Goal: Task Accomplishment & Management: Manage account settings

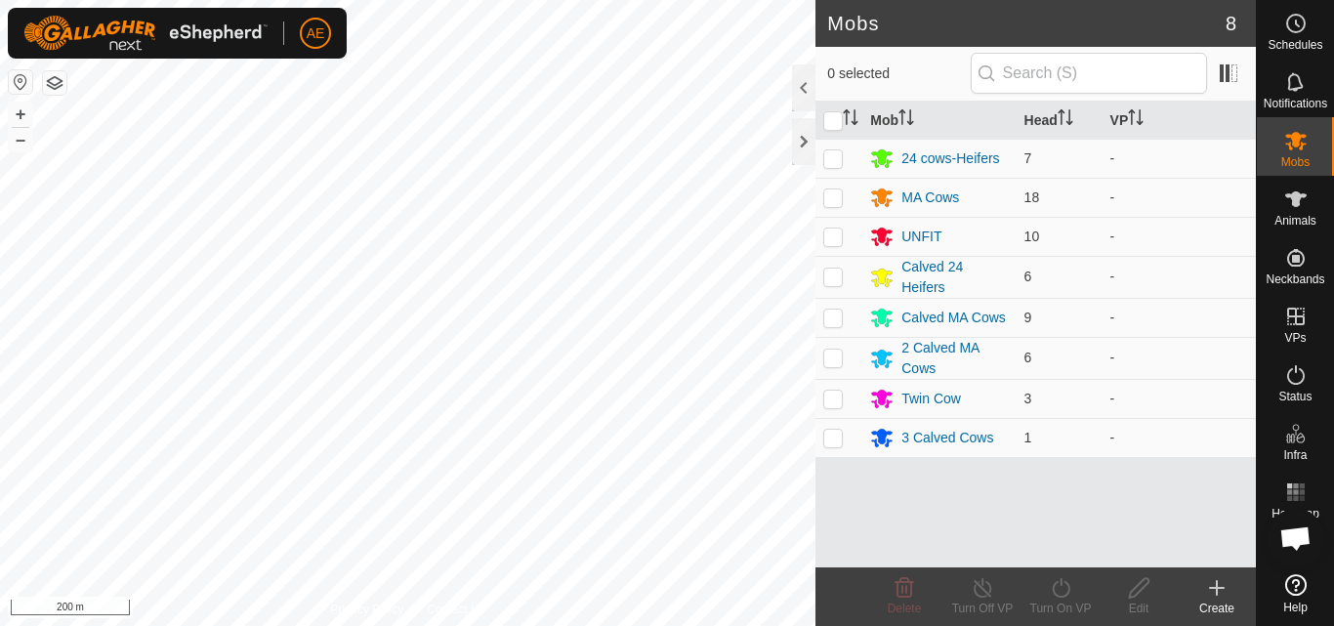
click at [429, 400] on div "WP BH2 Type: trough Capacity: 700L Water Level: 100% Drinkable: Yes + – ⇧ i 200…" at bounding box center [407, 313] width 815 height 626
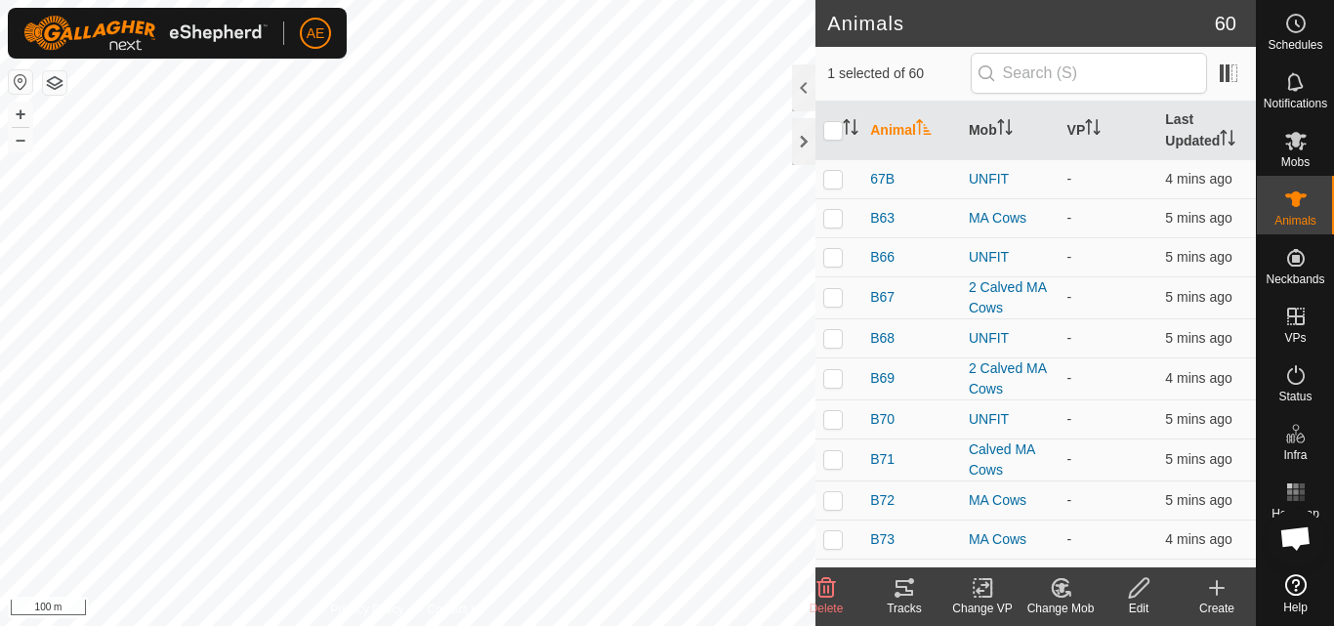
click at [1064, 595] on icon at bounding box center [1061, 587] width 24 height 23
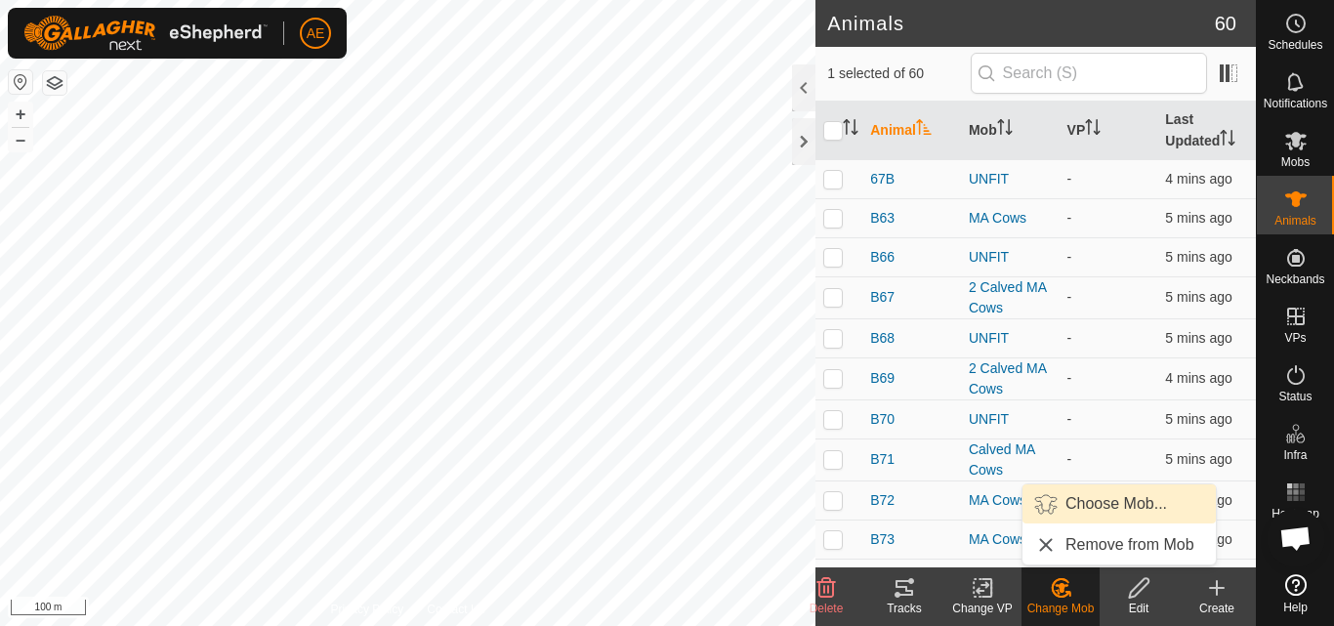
click at [1104, 495] on link "Choose Mob..." at bounding box center [1118, 503] width 193 height 39
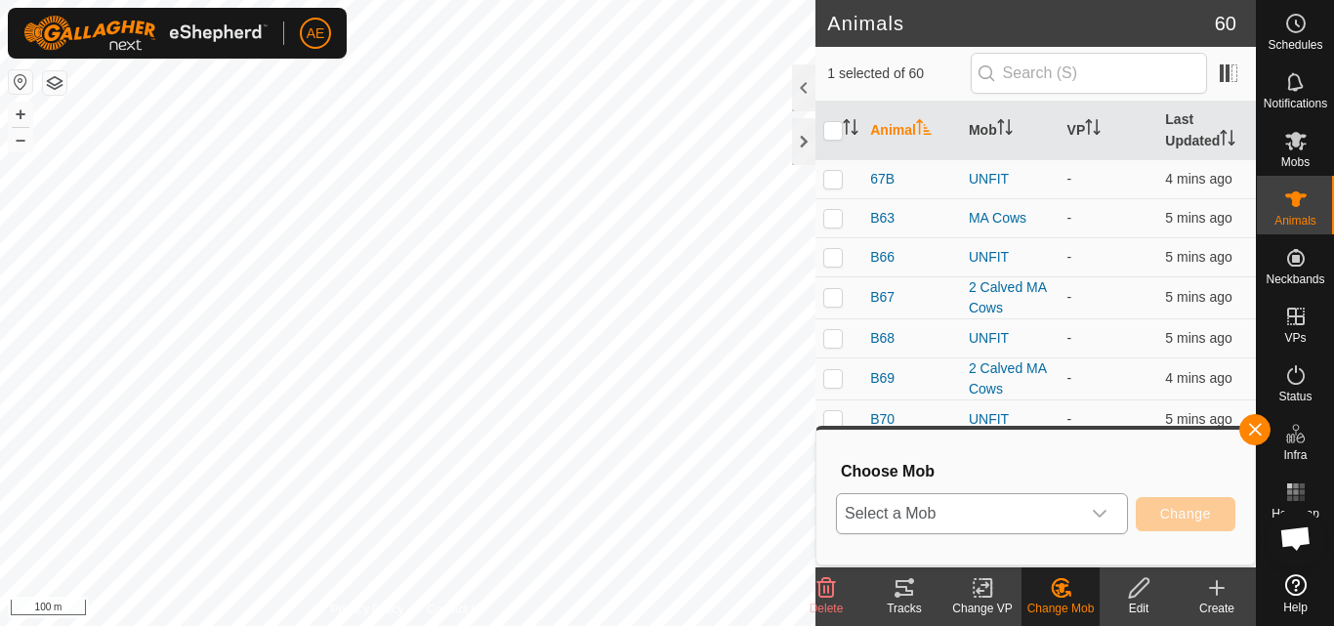
click at [1103, 506] on icon "dropdown trigger" at bounding box center [1100, 514] width 16 height 16
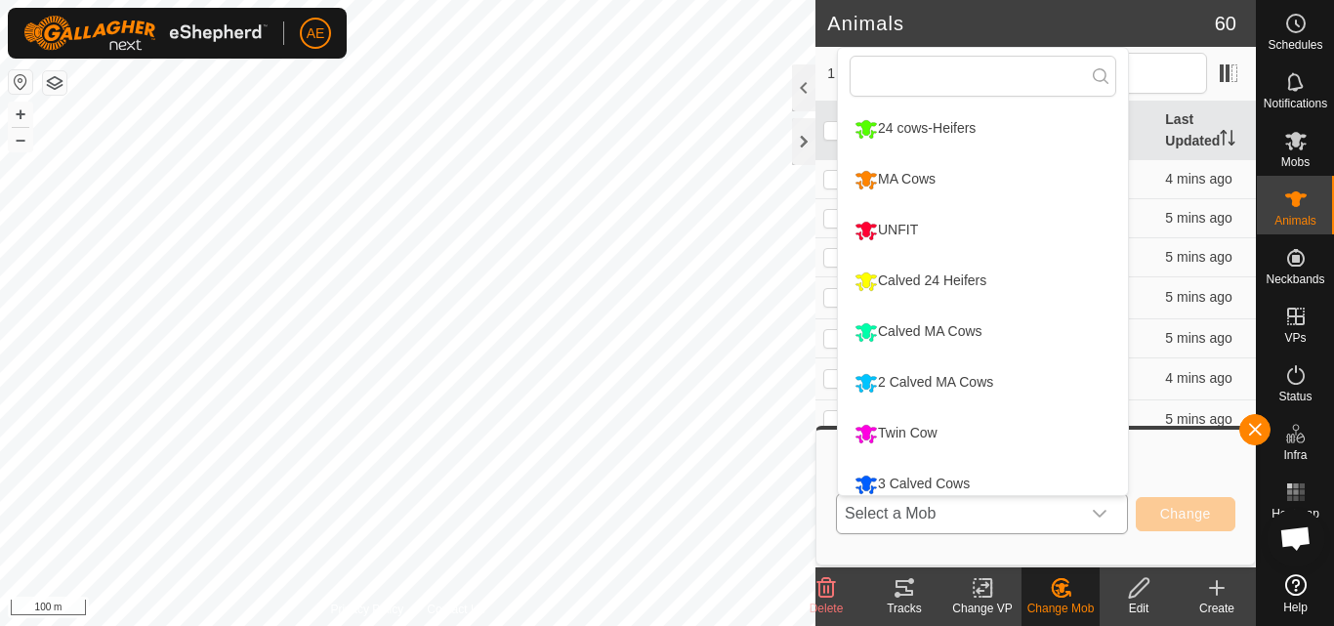
click at [1090, 507] on div "dropdown trigger" at bounding box center [1099, 513] width 39 height 39
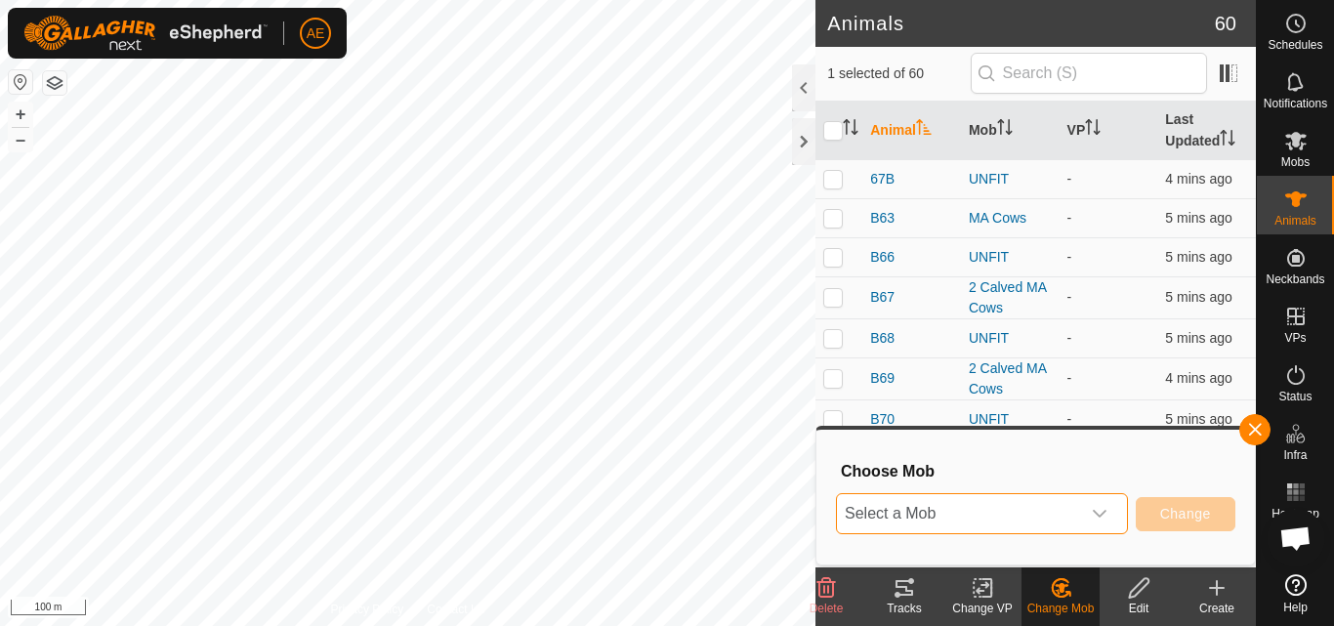
click at [1092, 501] on div "dropdown trigger" at bounding box center [1099, 513] width 39 height 39
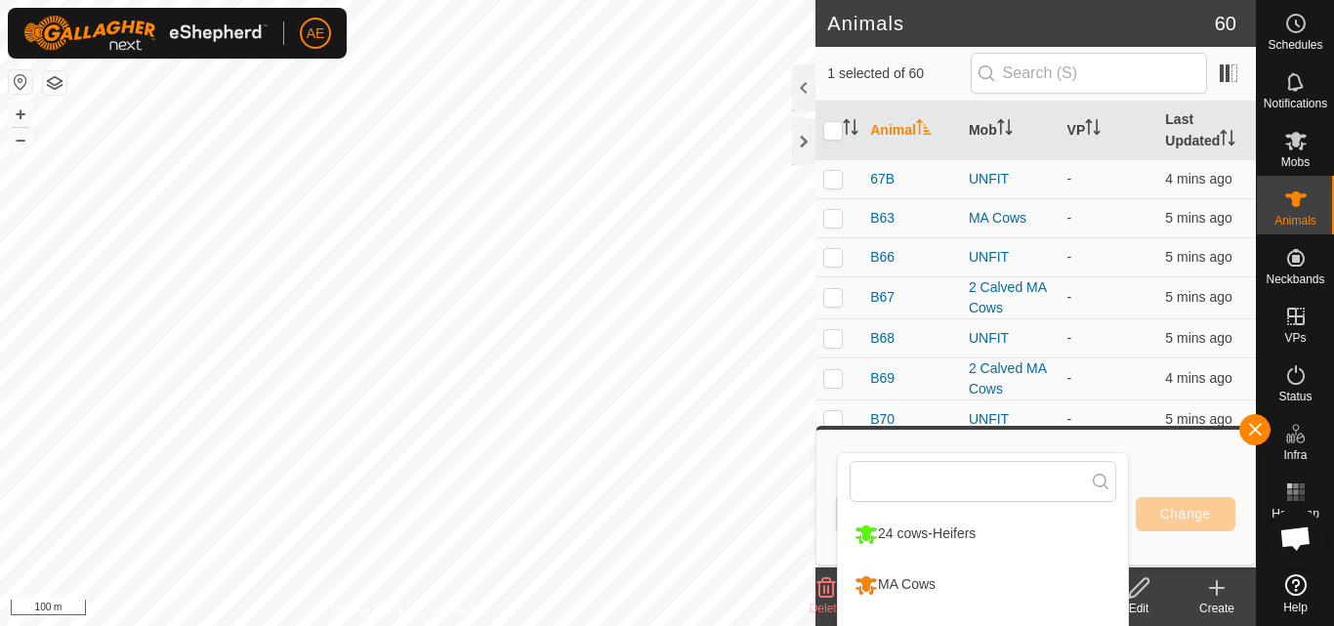
click at [1303, 137] on icon at bounding box center [1295, 141] width 21 height 19
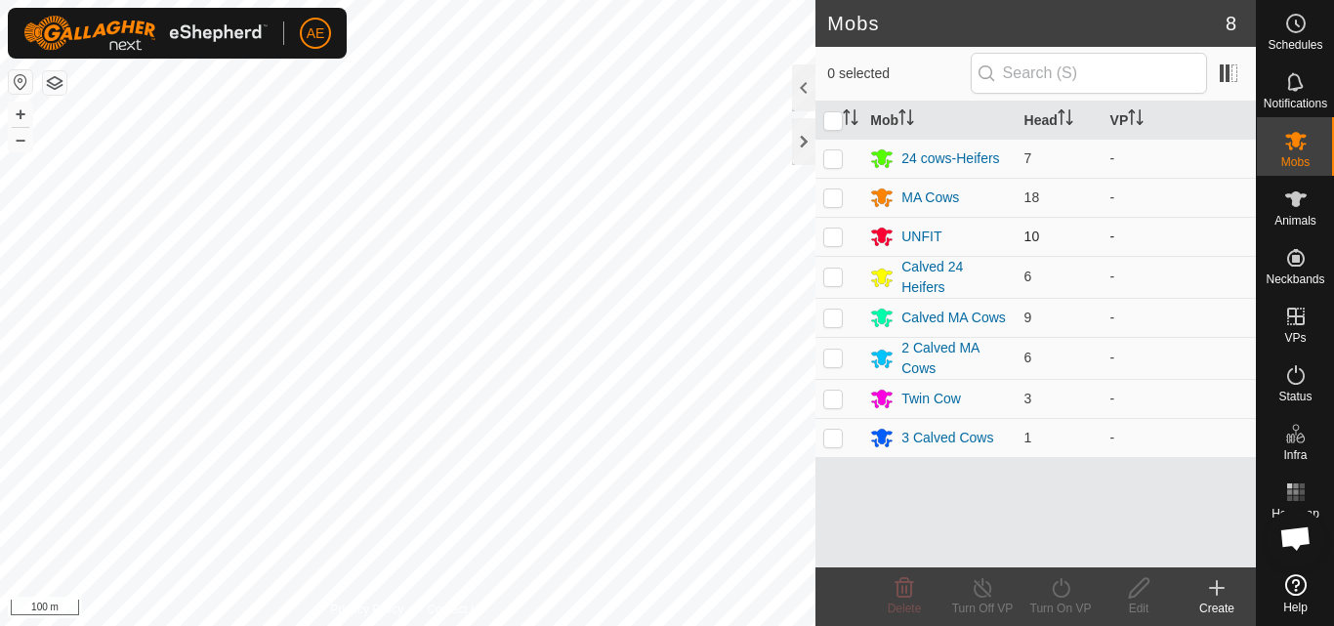
click at [825, 242] on p-checkbox at bounding box center [833, 236] width 20 height 16
checkbox input "true"
click at [1139, 599] on icon at bounding box center [1139, 587] width 24 height 23
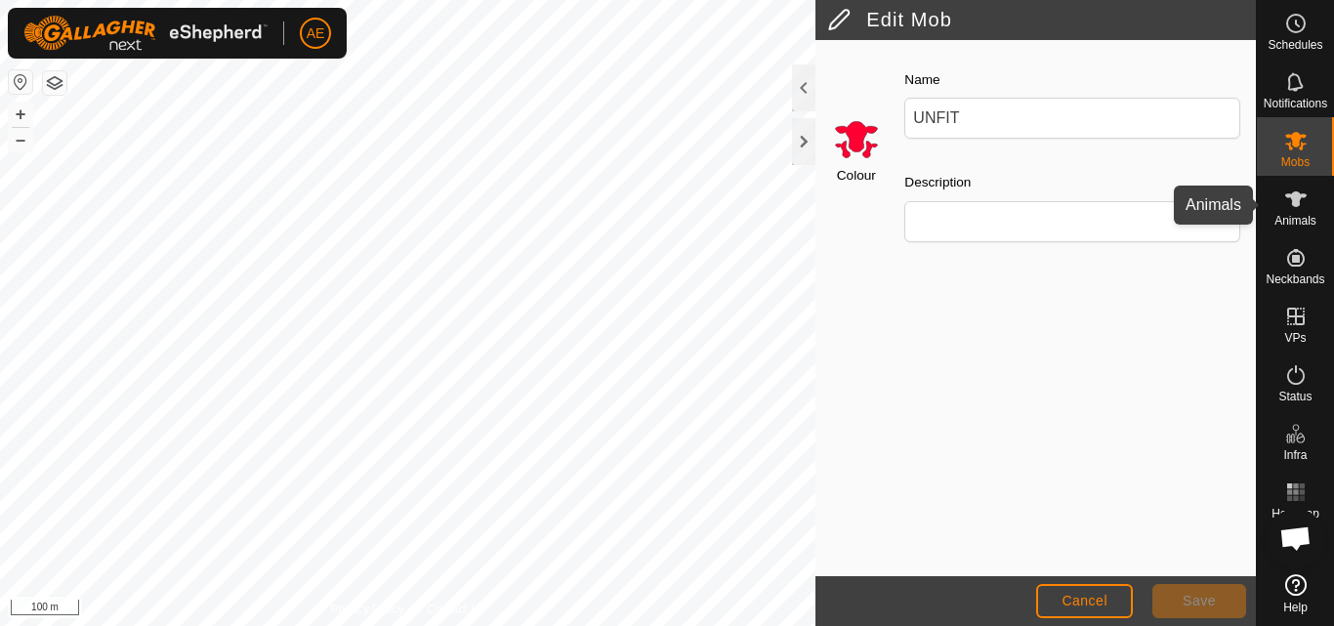
click at [1308, 198] on es-animals-svg-icon at bounding box center [1295, 199] width 35 height 31
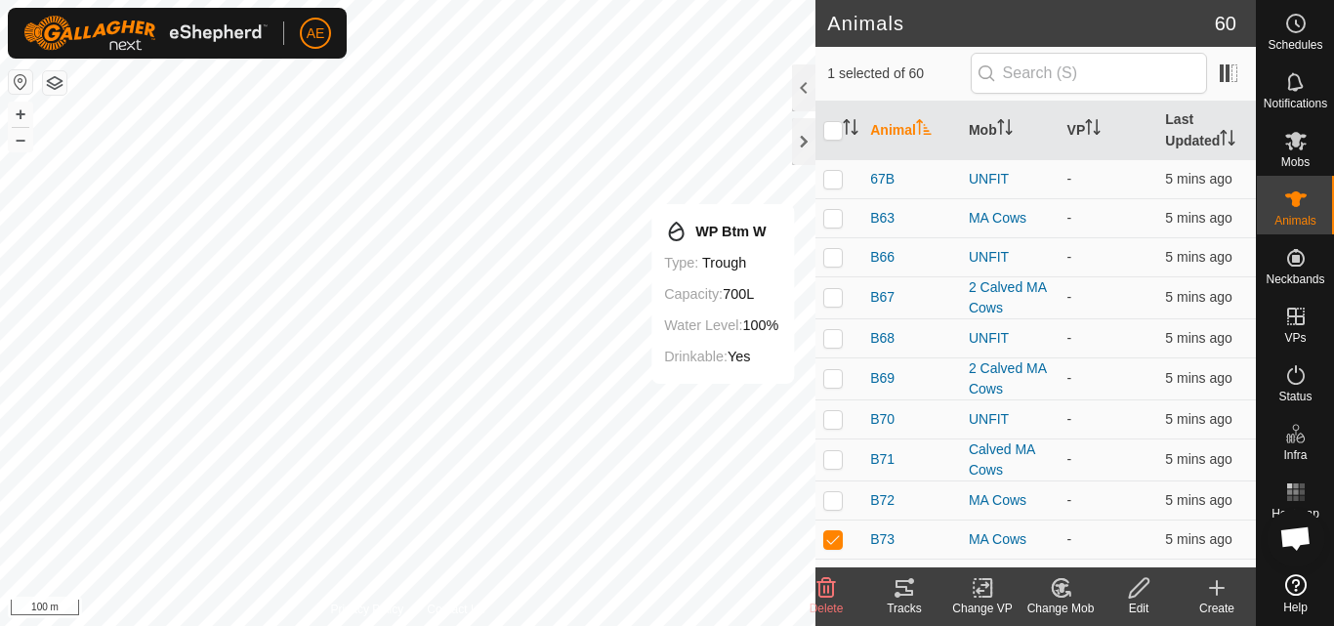
click at [1061, 599] on icon at bounding box center [1061, 587] width 24 height 23
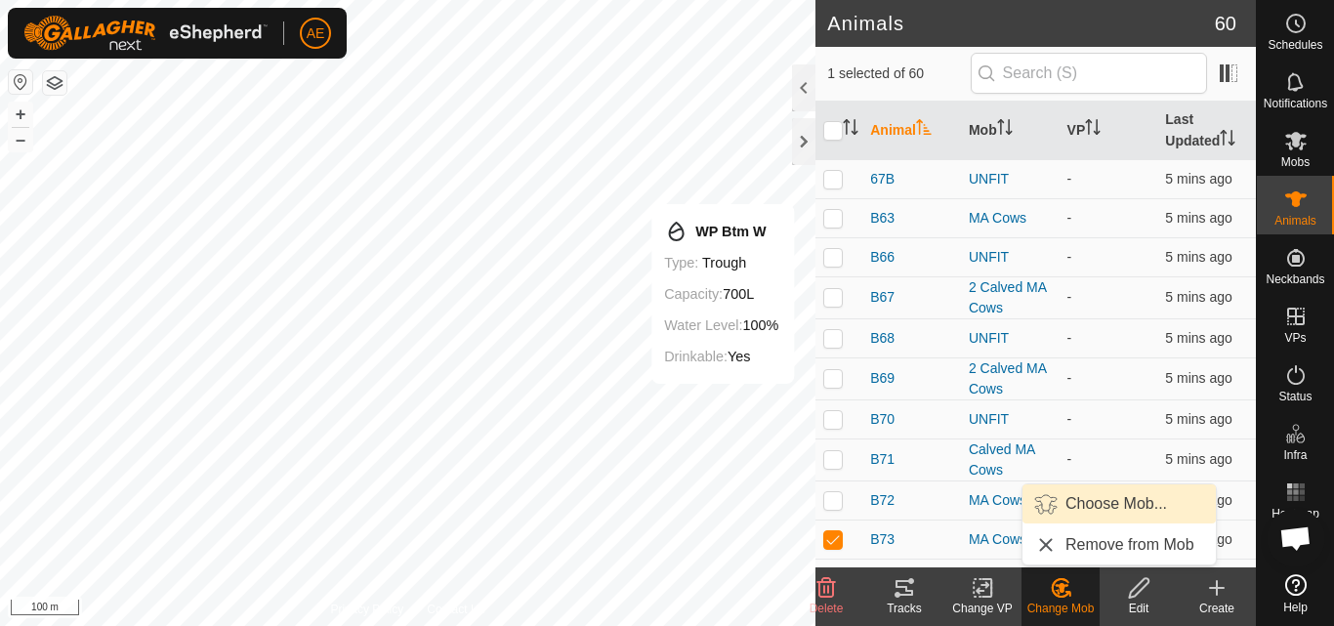
click at [1081, 499] on link "Choose Mob..." at bounding box center [1118, 503] width 193 height 39
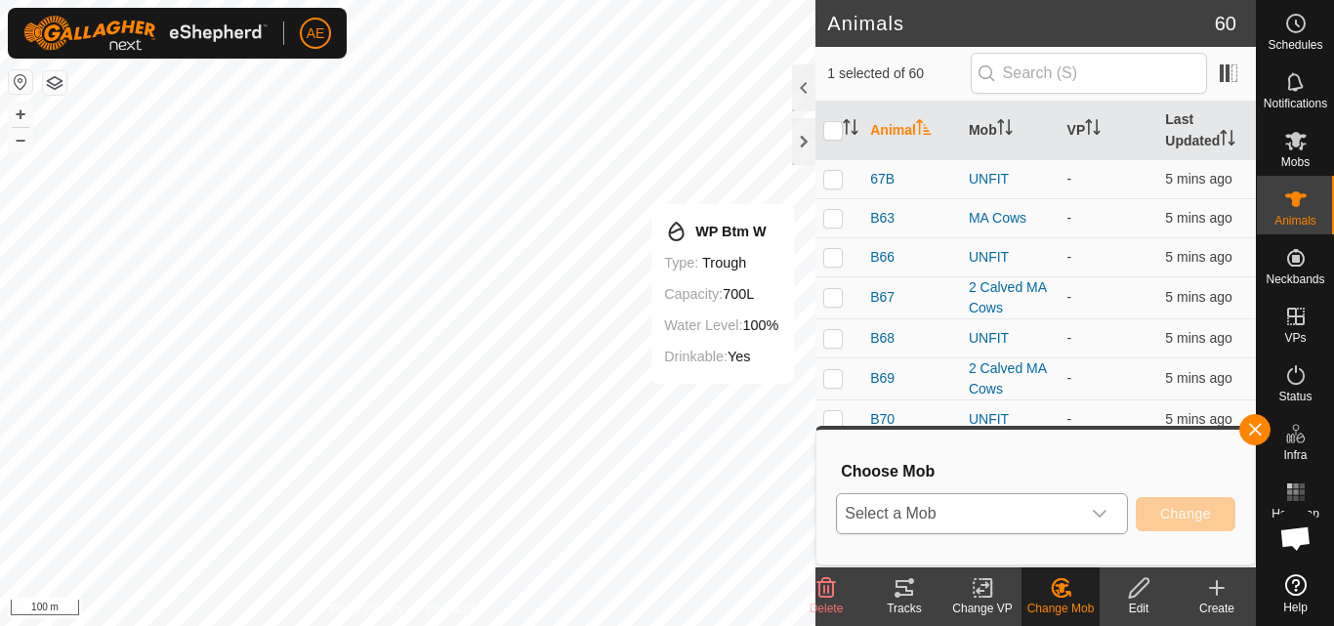
click at [1097, 513] on icon "dropdown trigger" at bounding box center [1100, 514] width 16 height 16
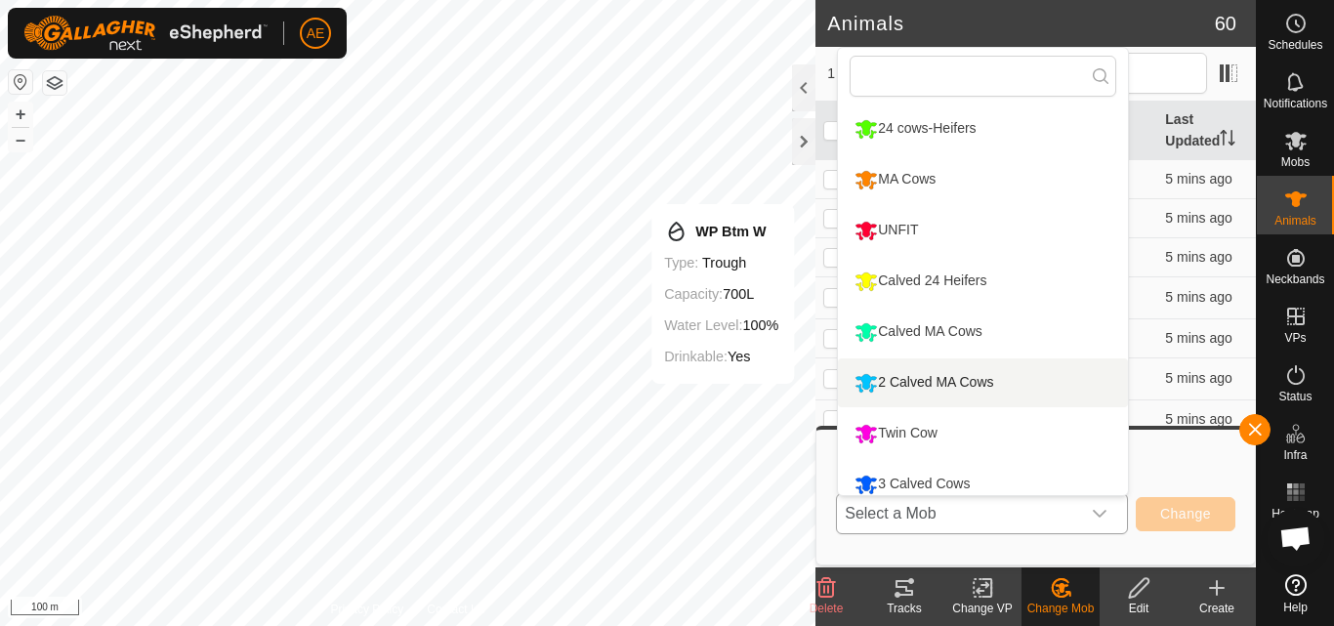
scroll to position [14, 0]
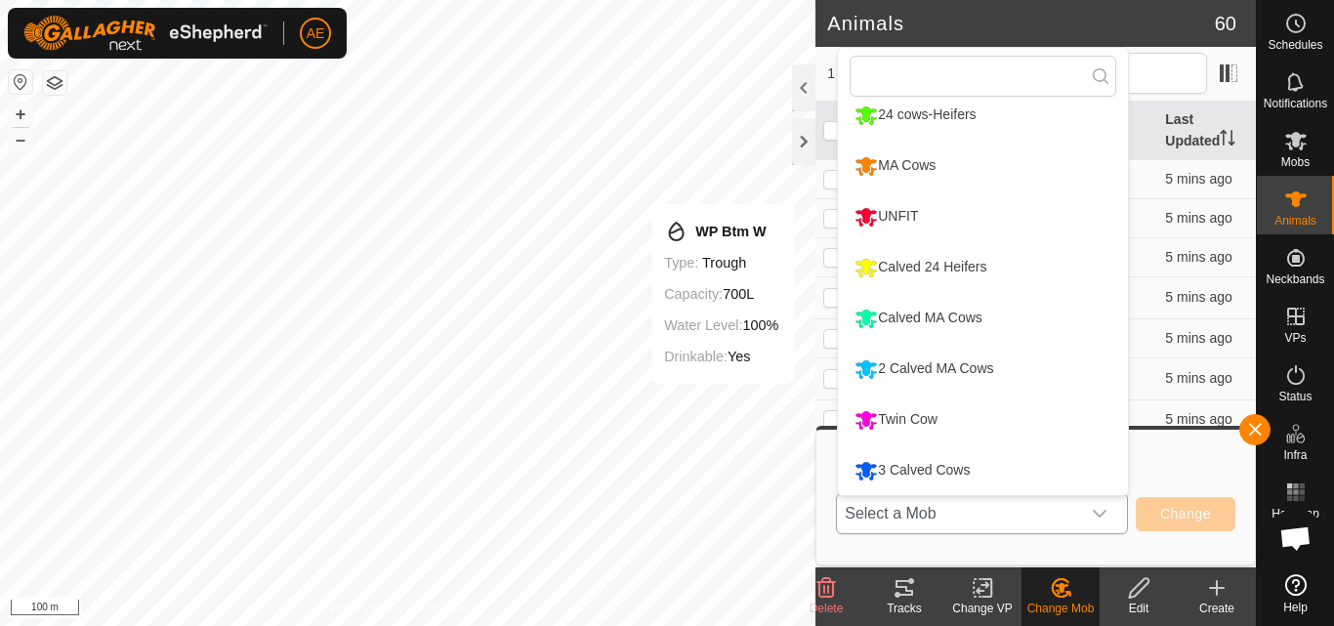
click at [912, 227] on li "UNFIT" at bounding box center [983, 216] width 290 height 49
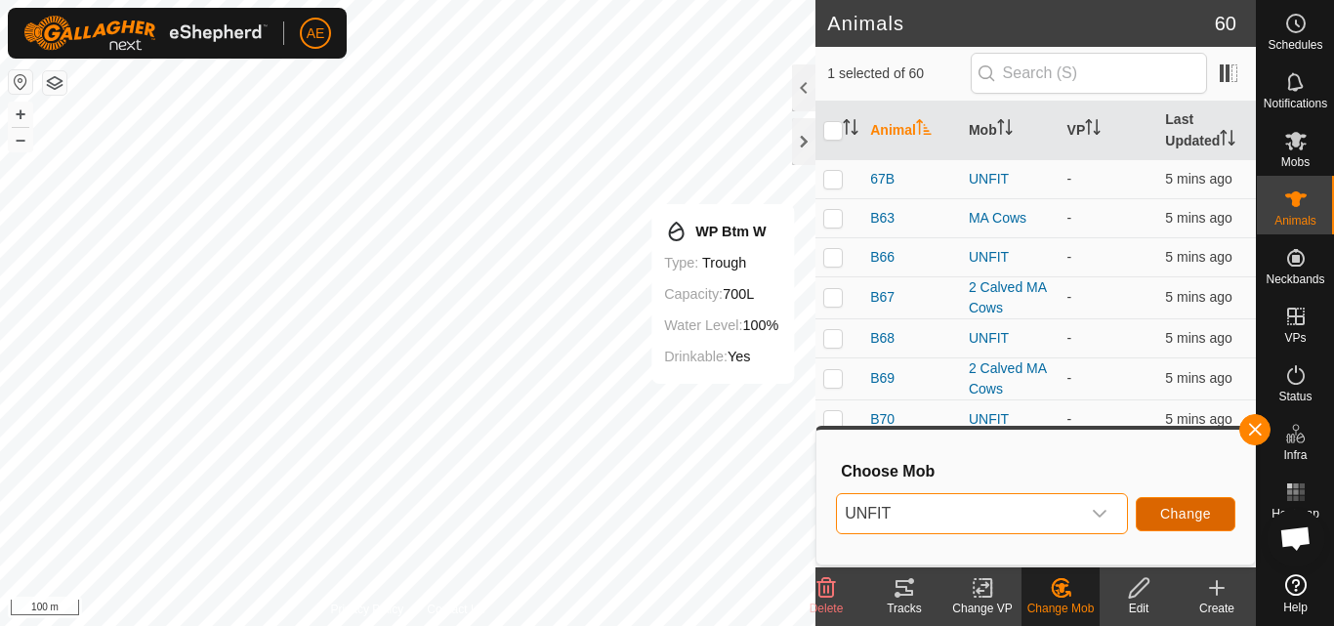
click at [1175, 517] on span "Change" at bounding box center [1185, 514] width 51 height 16
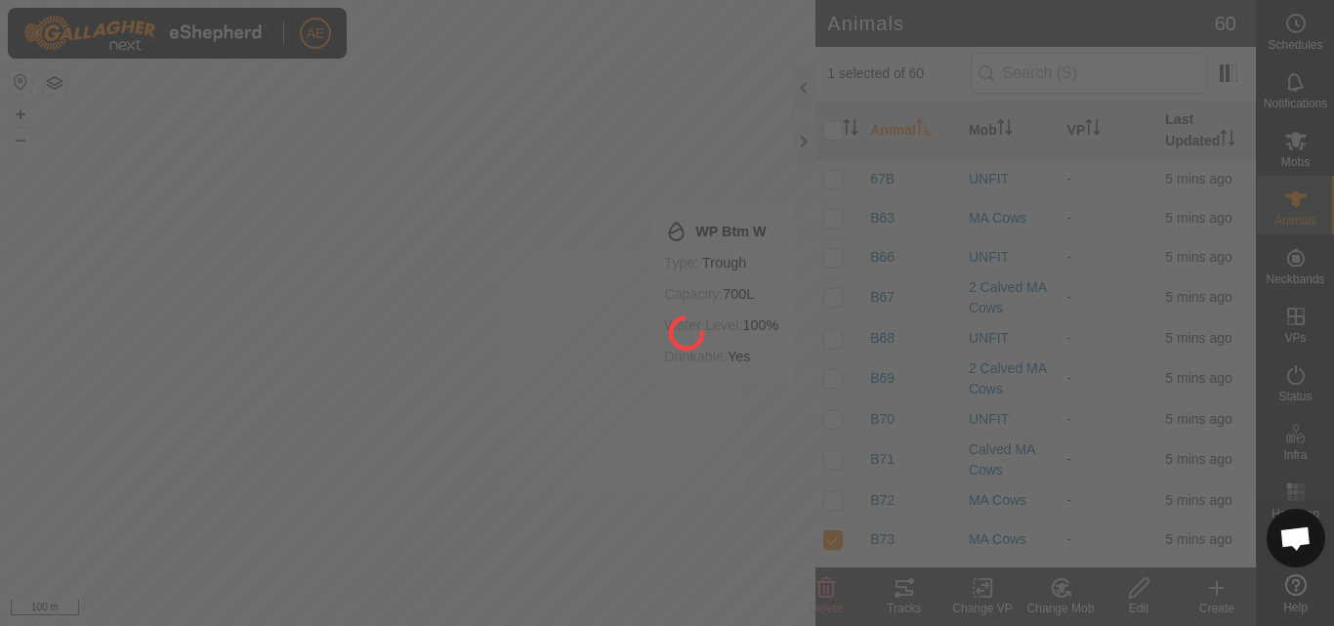
checkbox input "false"
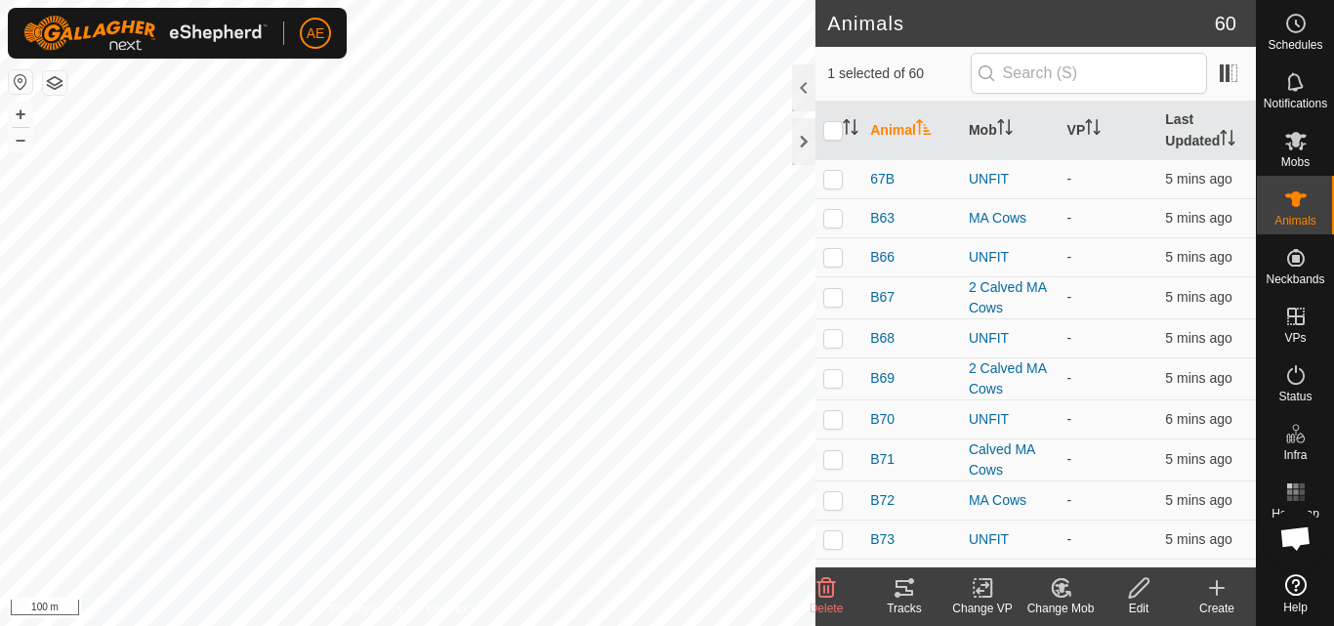
click at [1062, 603] on div "Change Mob" at bounding box center [1060, 608] width 78 height 18
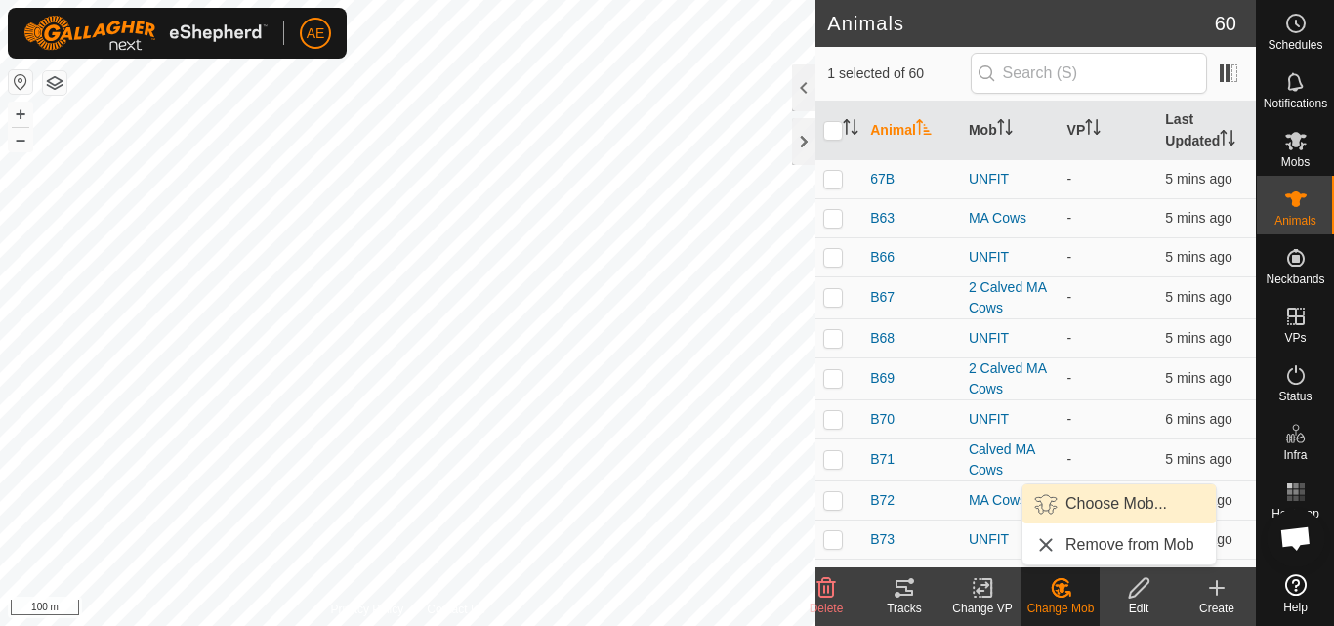
click at [1117, 499] on link "Choose Mob..." at bounding box center [1118, 503] width 193 height 39
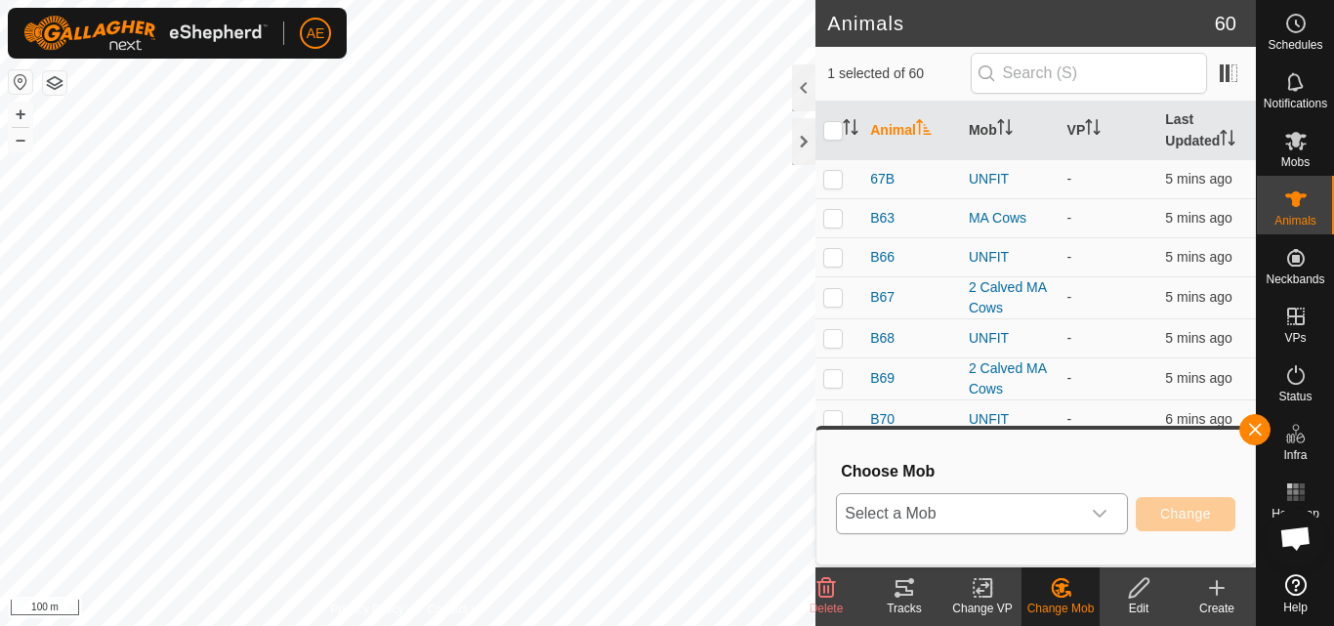
click at [1101, 510] on icon "dropdown trigger" at bounding box center [1100, 514] width 16 height 16
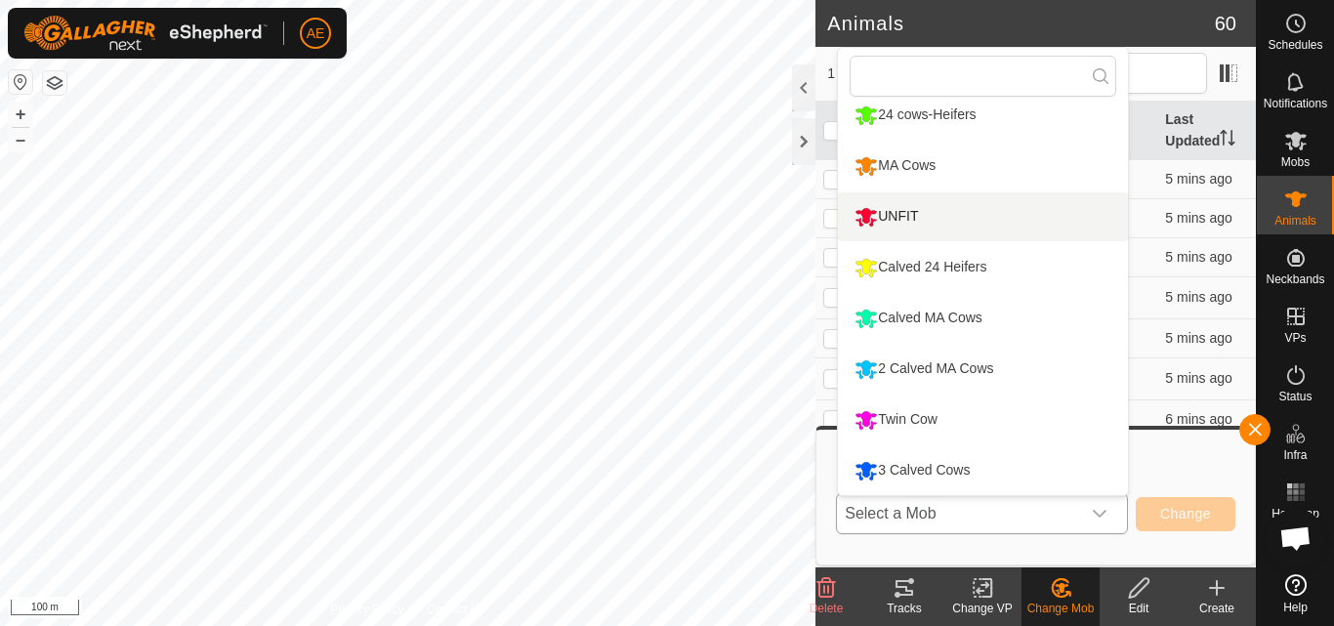
click at [946, 223] on li "UNFIT" at bounding box center [983, 216] width 290 height 49
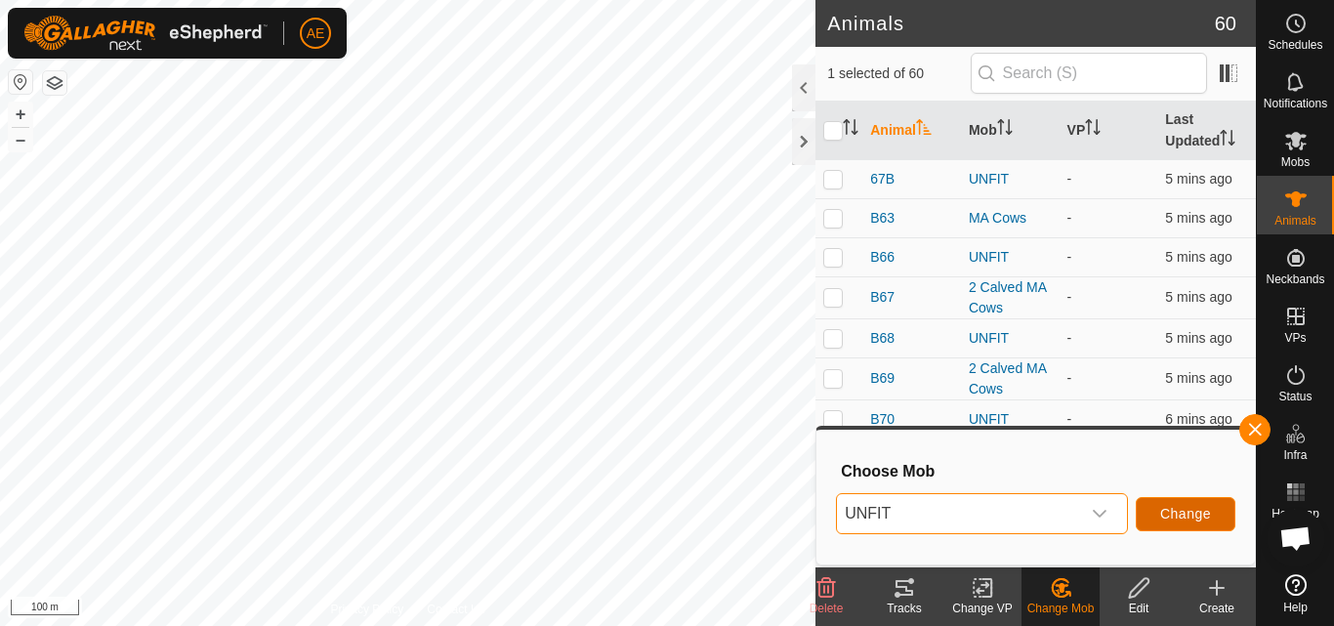
click at [1209, 509] on span "Change" at bounding box center [1185, 514] width 51 height 16
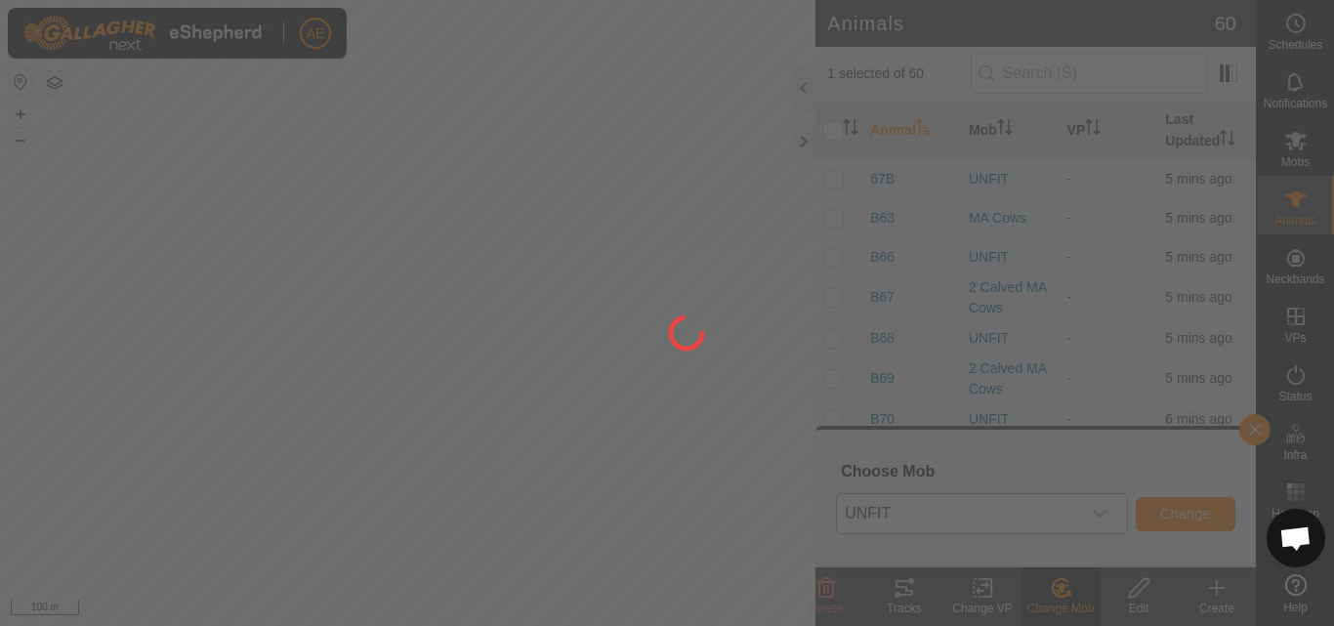
checkbox input "false"
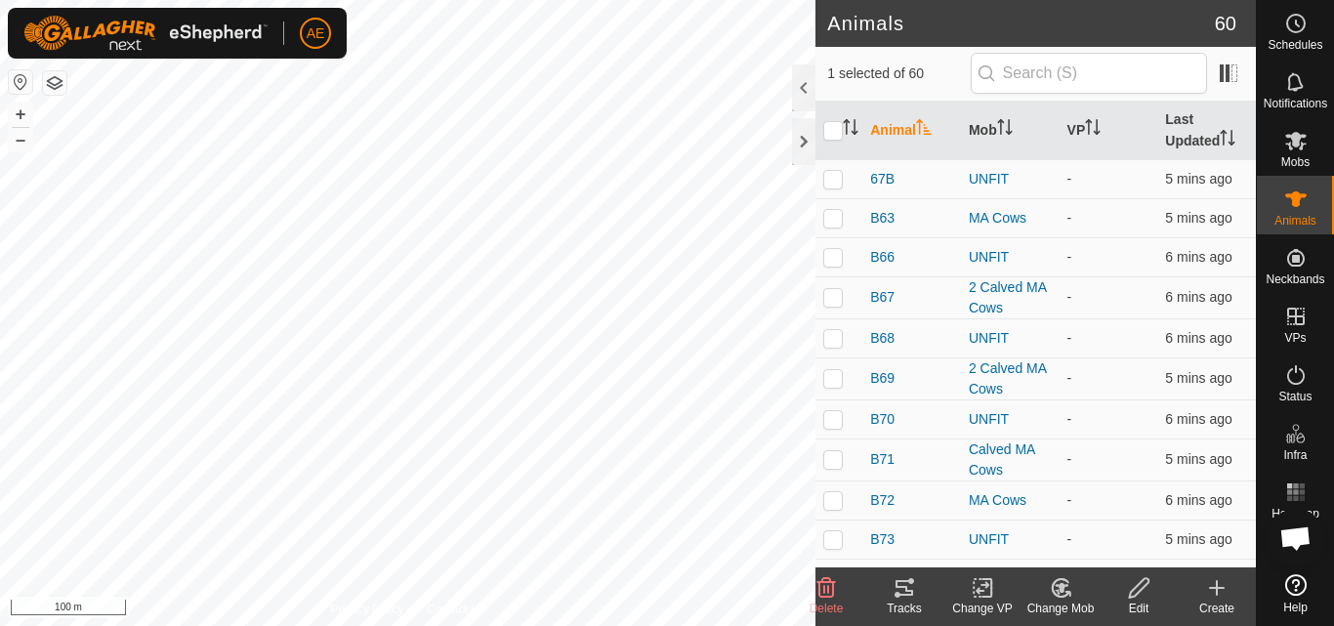
click at [1054, 604] on div "Change Mob" at bounding box center [1060, 608] width 78 height 18
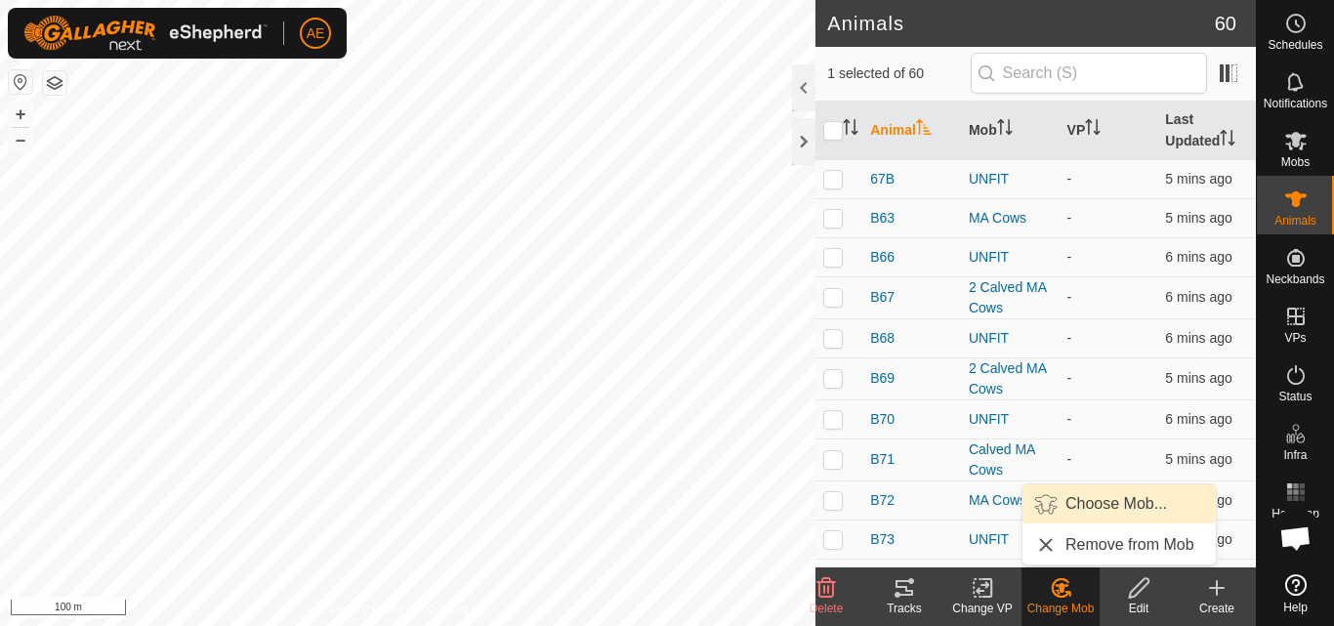
click at [1100, 503] on link "Choose Mob..." at bounding box center [1118, 503] width 193 height 39
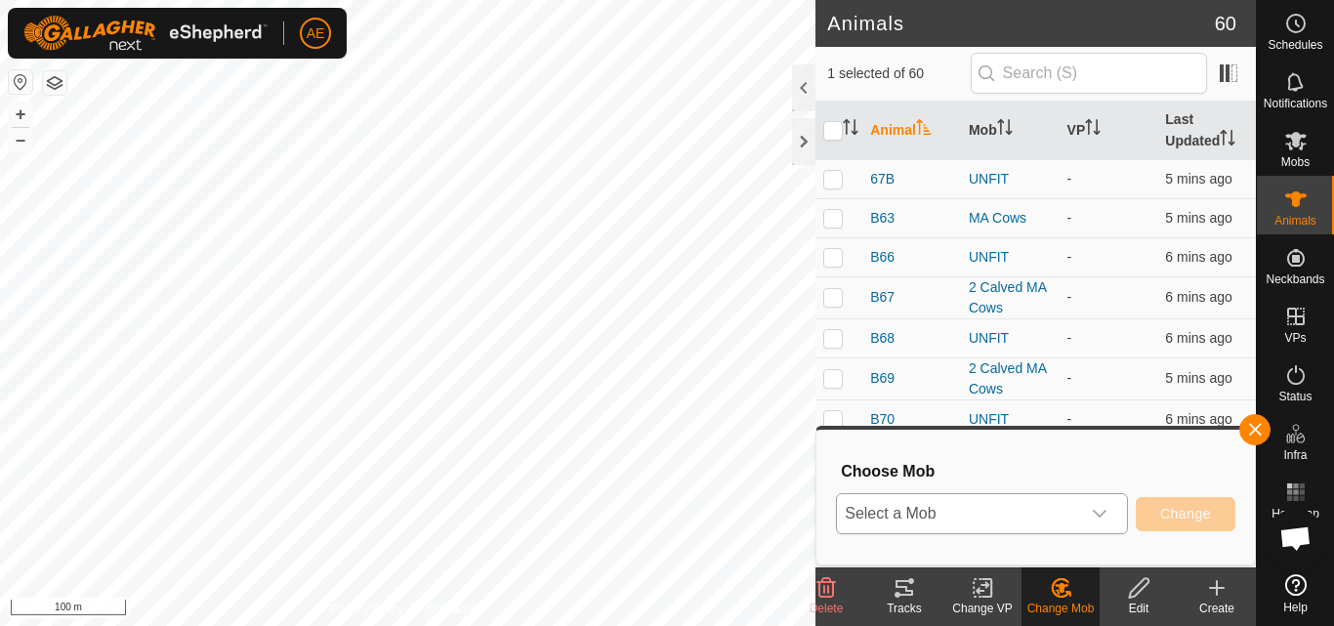
click at [1095, 513] on icon "dropdown trigger" at bounding box center [1100, 514] width 14 height 8
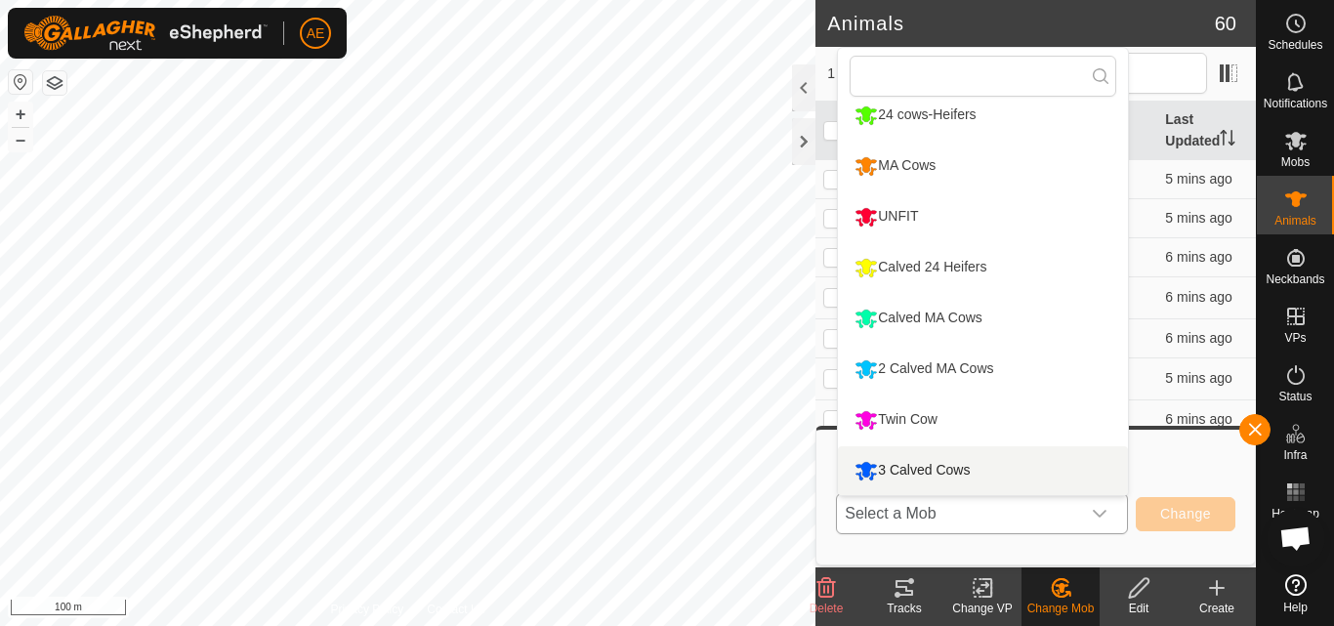
click at [1044, 482] on li "3 Calved Cows" at bounding box center [983, 470] width 290 height 49
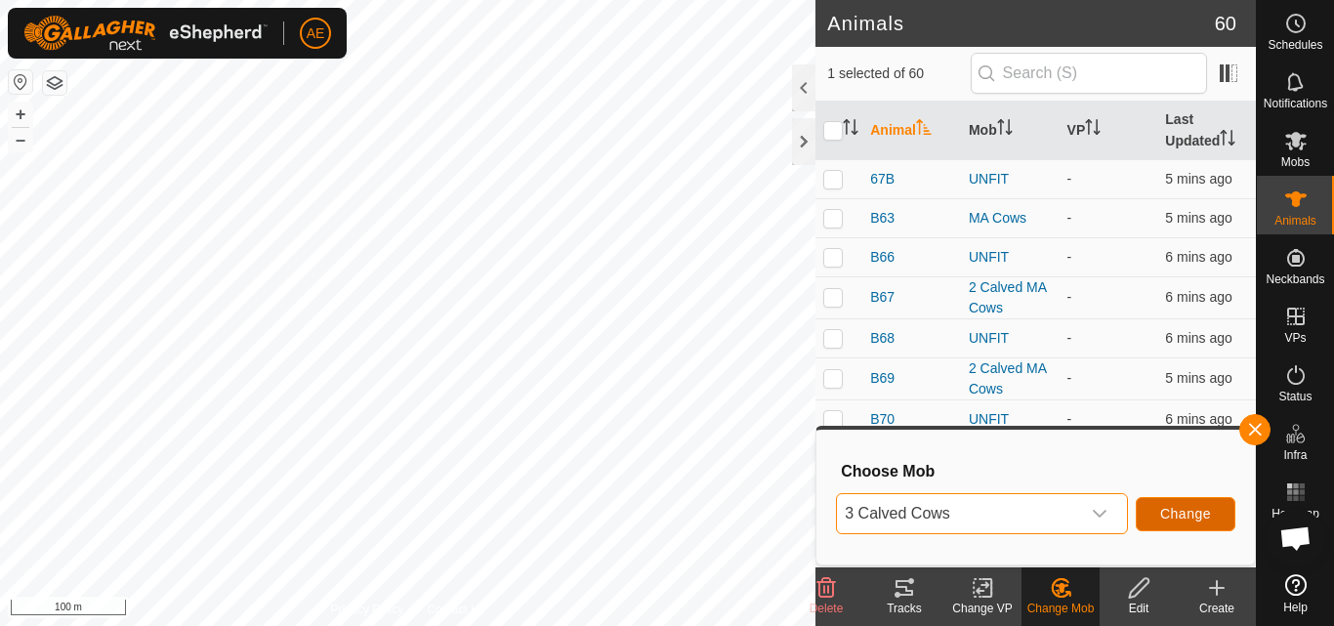
click at [1186, 514] on span "Change" at bounding box center [1185, 514] width 51 height 16
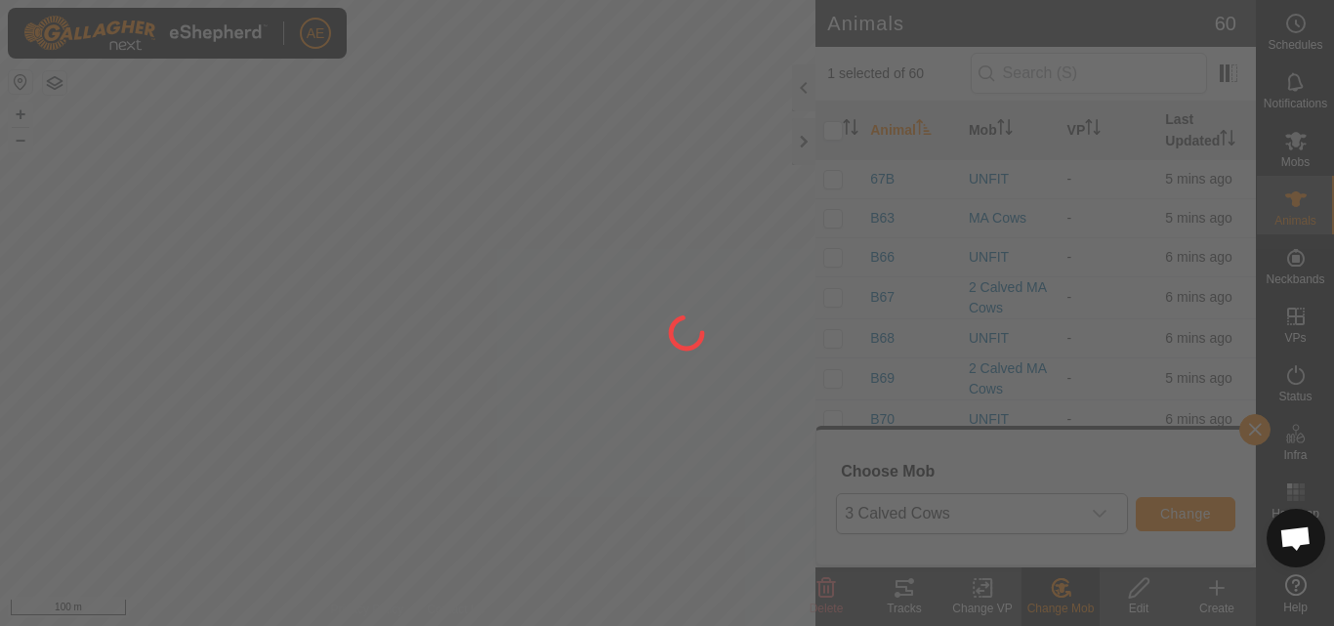
checkbox input "false"
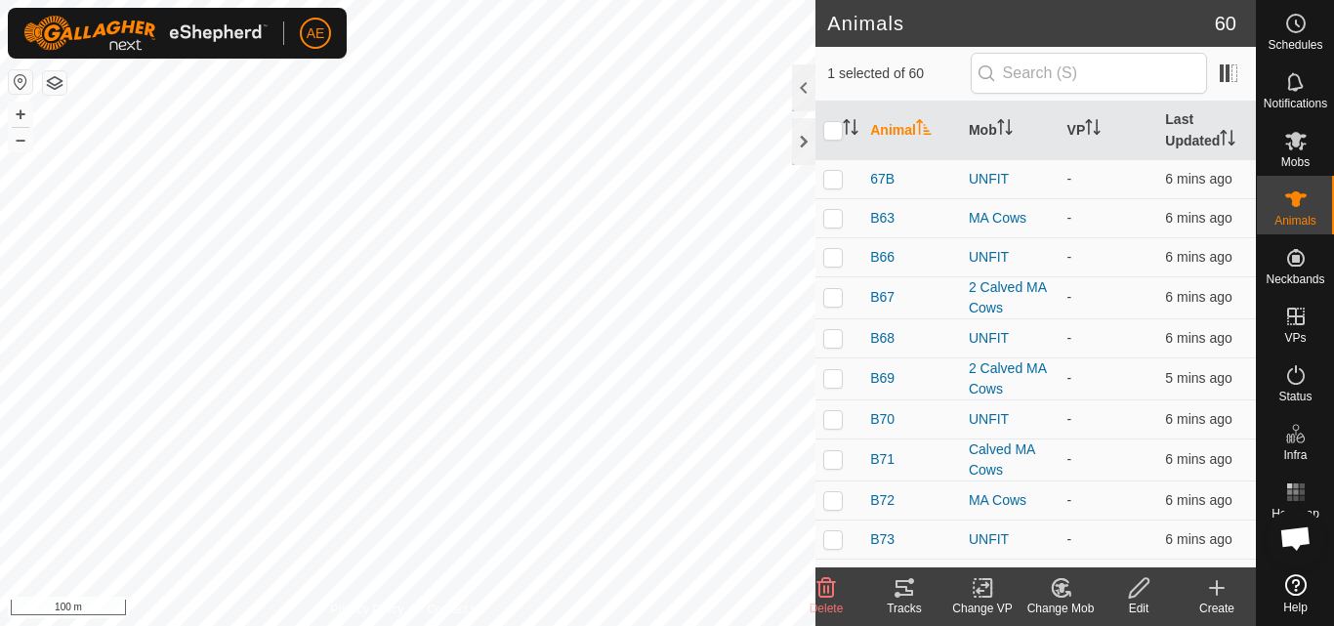
click at [1073, 601] on div "Change Mob" at bounding box center [1060, 608] width 78 height 18
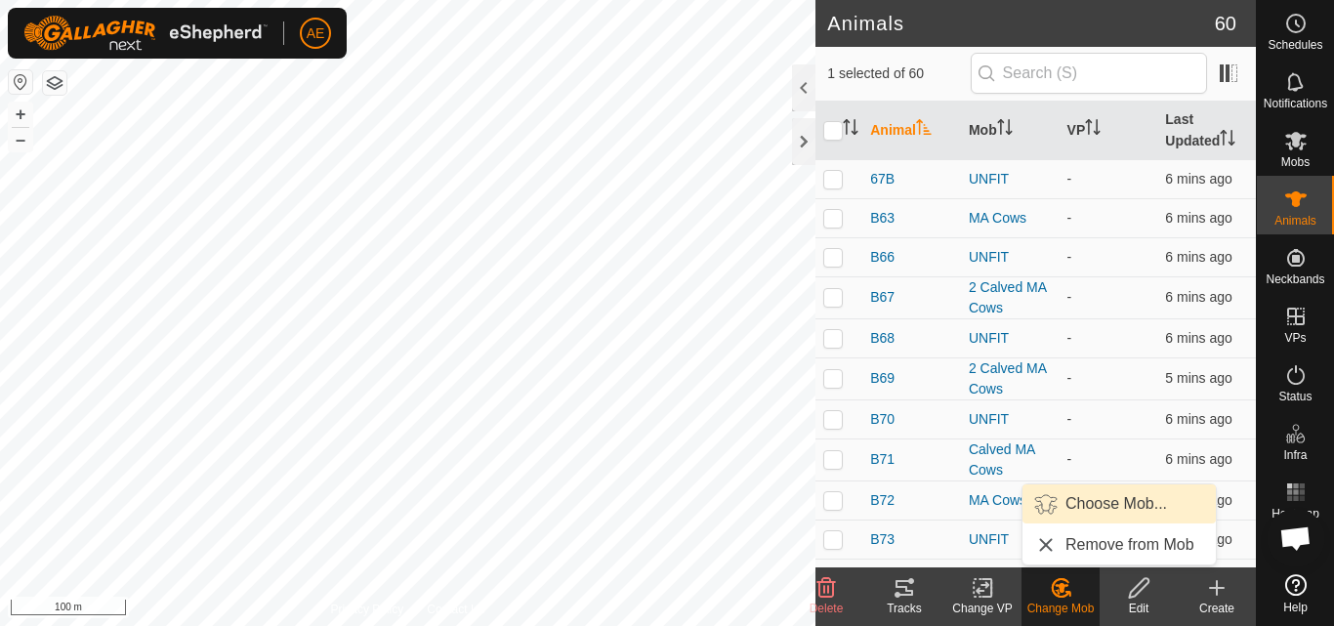
click at [1105, 504] on link "Choose Mob..." at bounding box center [1118, 503] width 193 height 39
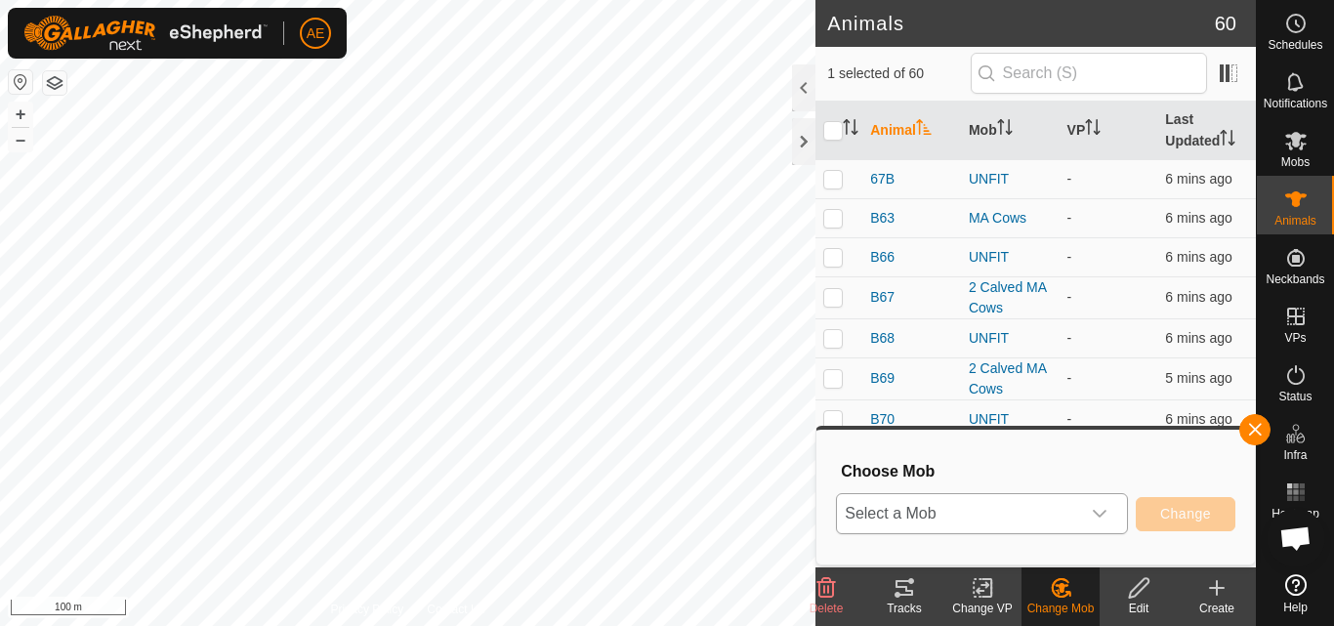
click at [1105, 508] on icon "dropdown trigger" at bounding box center [1100, 514] width 16 height 16
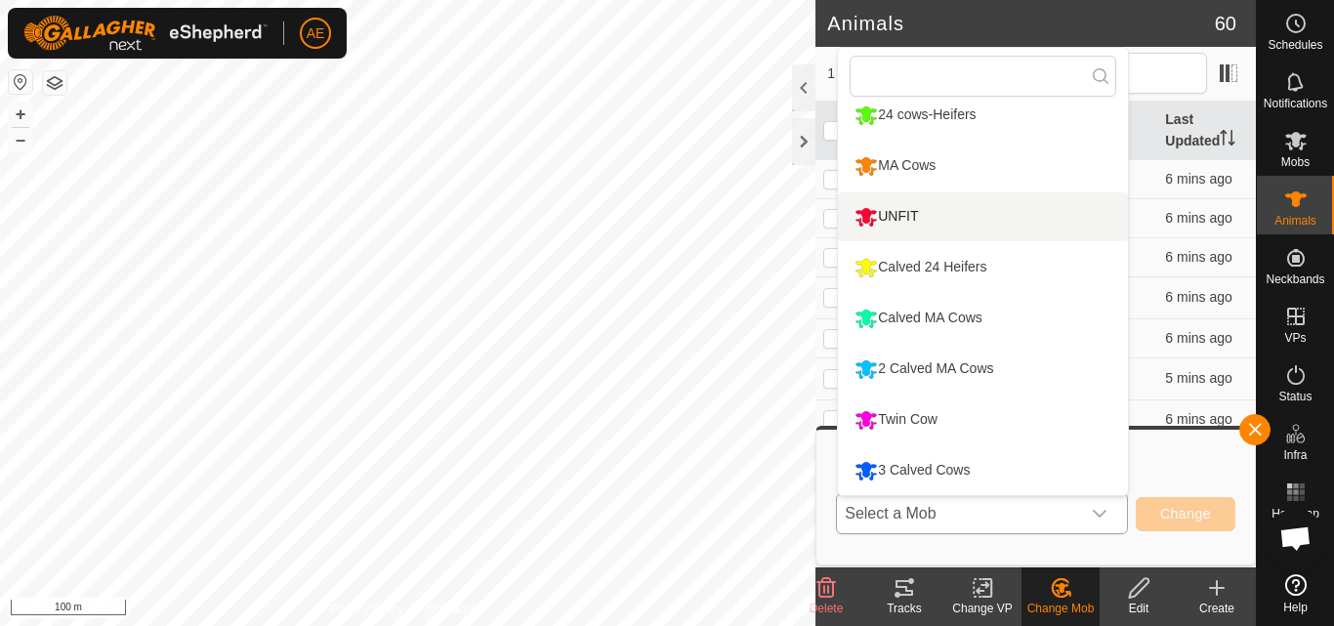
click at [990, 234] on li "UNFIT" at bounding box center [983, 216] width 290 height 49
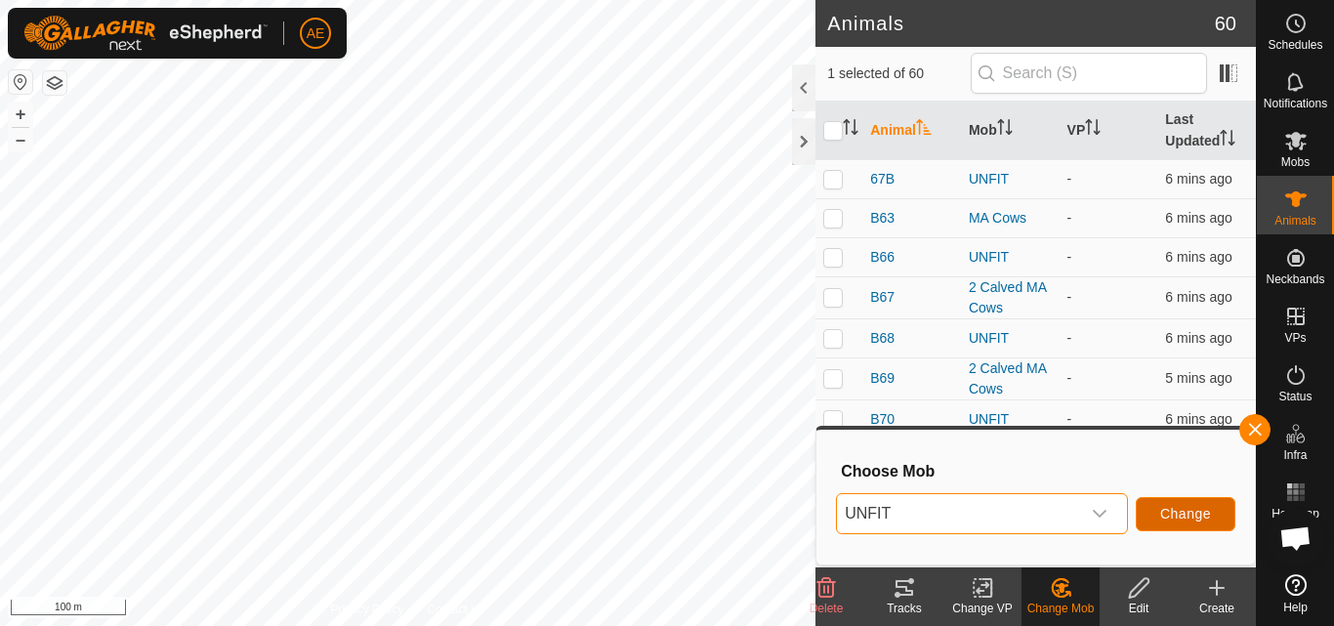
click at [1178, 514] on span "Change" at bounding box center [1185, 514] width 51 height 16
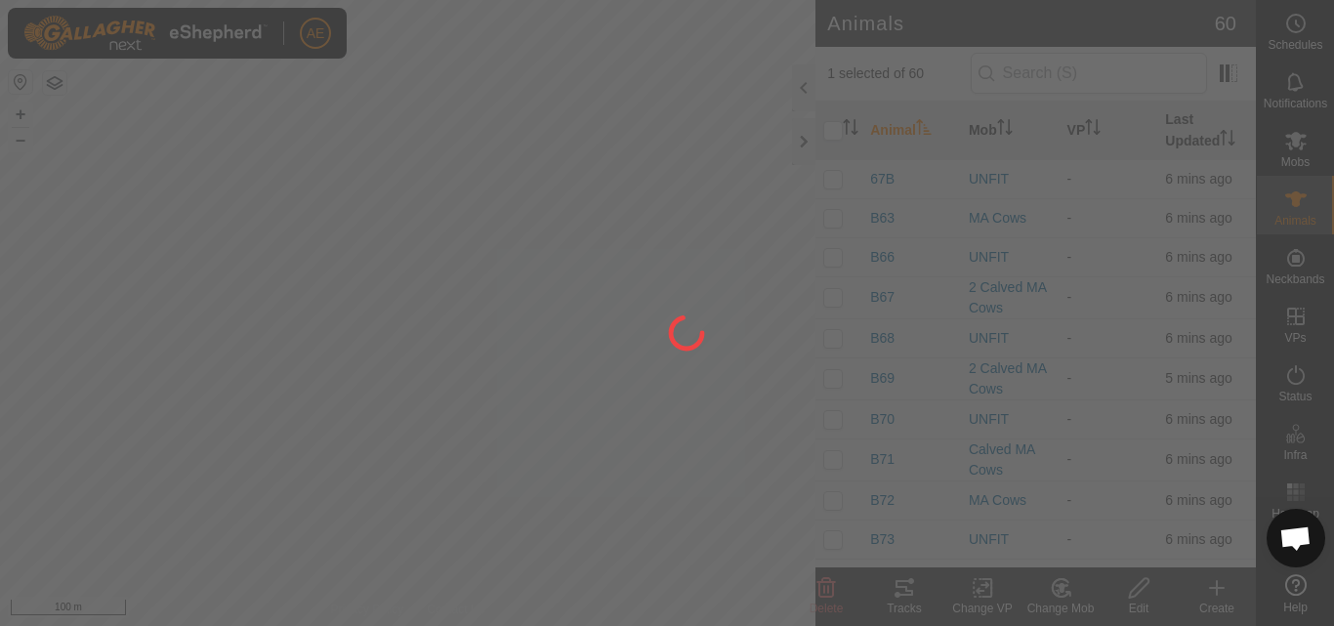
checkbox input "false"
